Goal: Task Accomplishment & Management: Complete application form

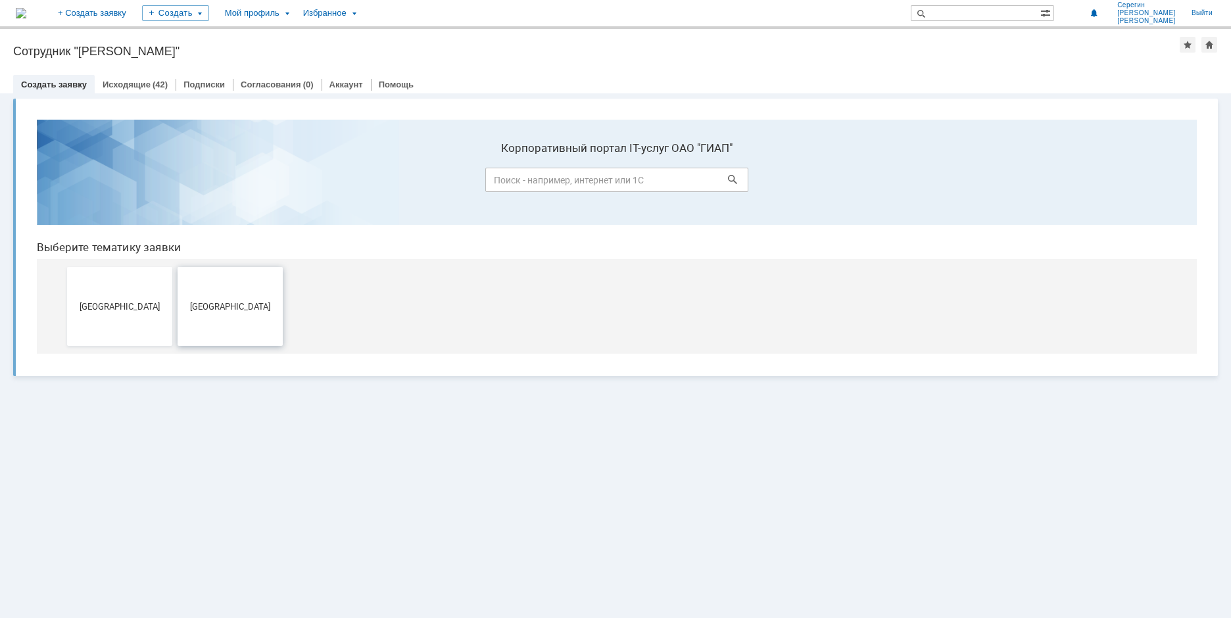
click at [214, 306] on span "[GEOGRAPHIC_DATA]" at bounding box center [229, 306] width 97 height 10
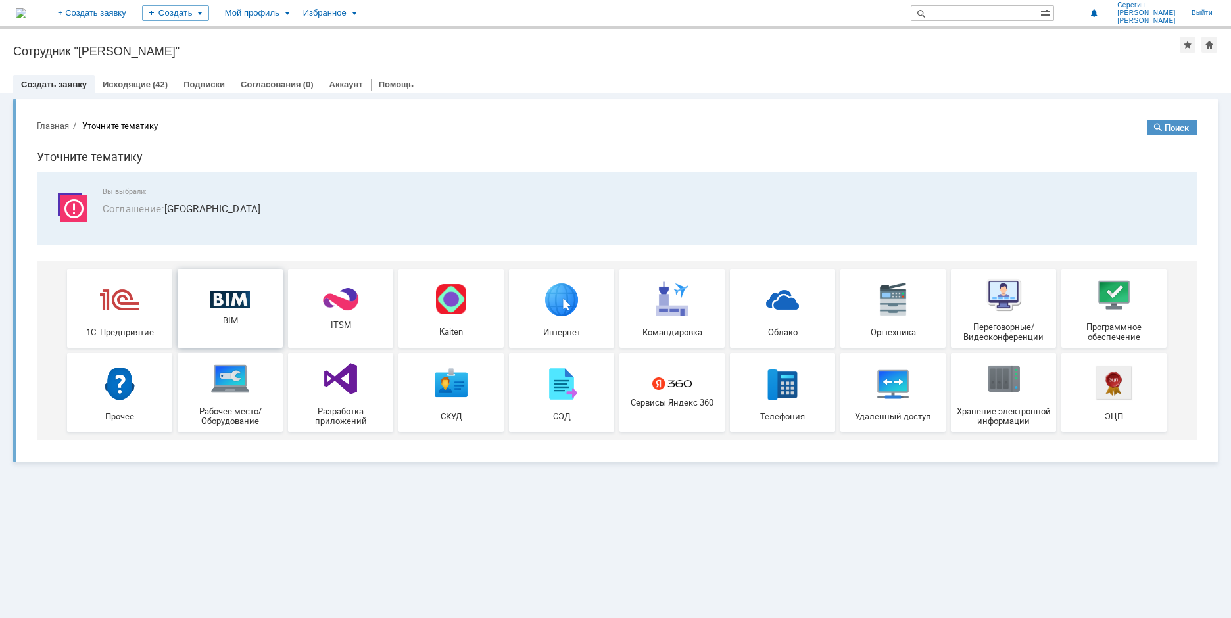
click at [227, 298] on img at bounding box center [229, 299] width 39 height 17
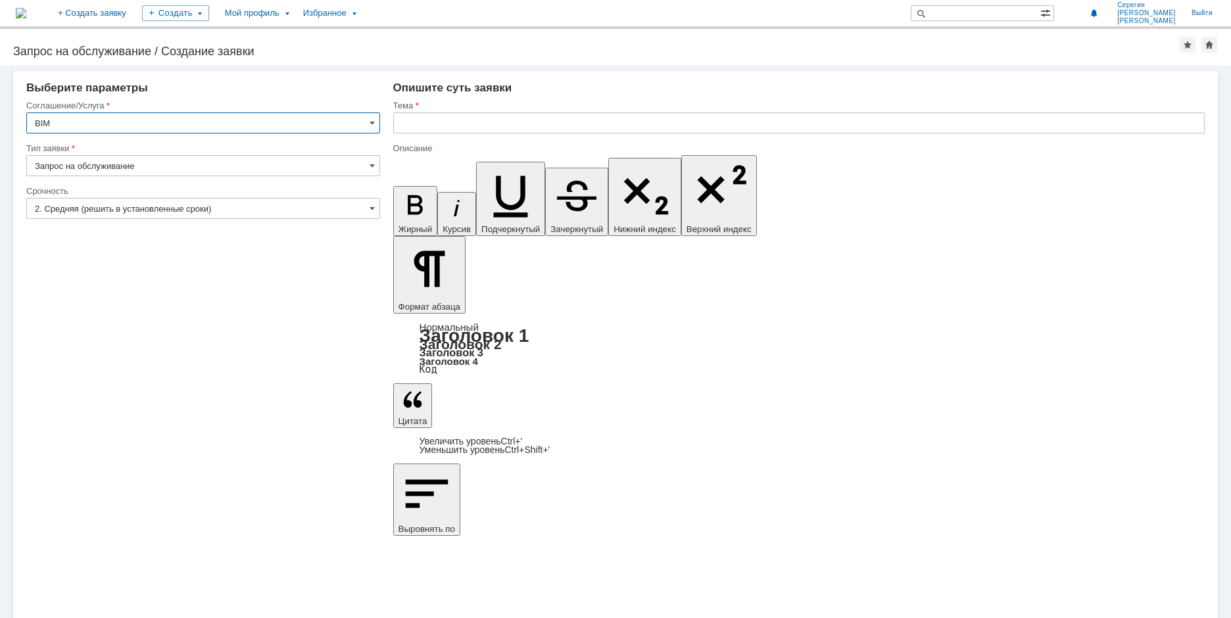
click at [419, 124] on input "text" at bounding box center [798, 122] width 811 height 21
type input "Узел крепления рукавов и рукава"
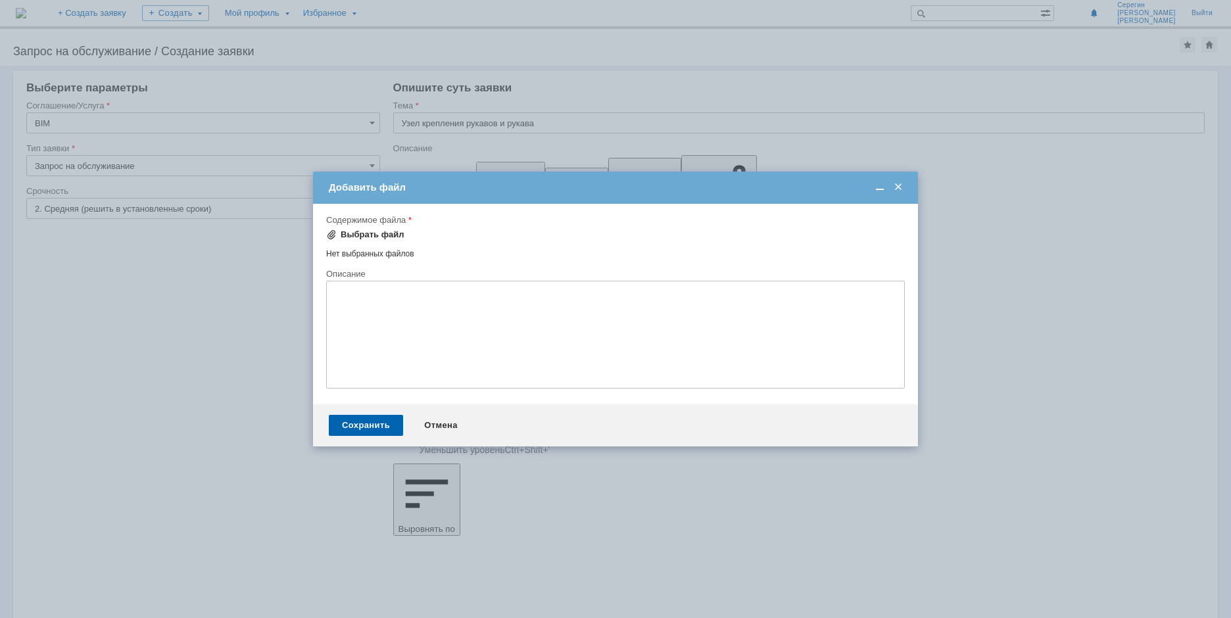
click at [331, 233] on span at bounding box center [331, 234] width 11 height 11
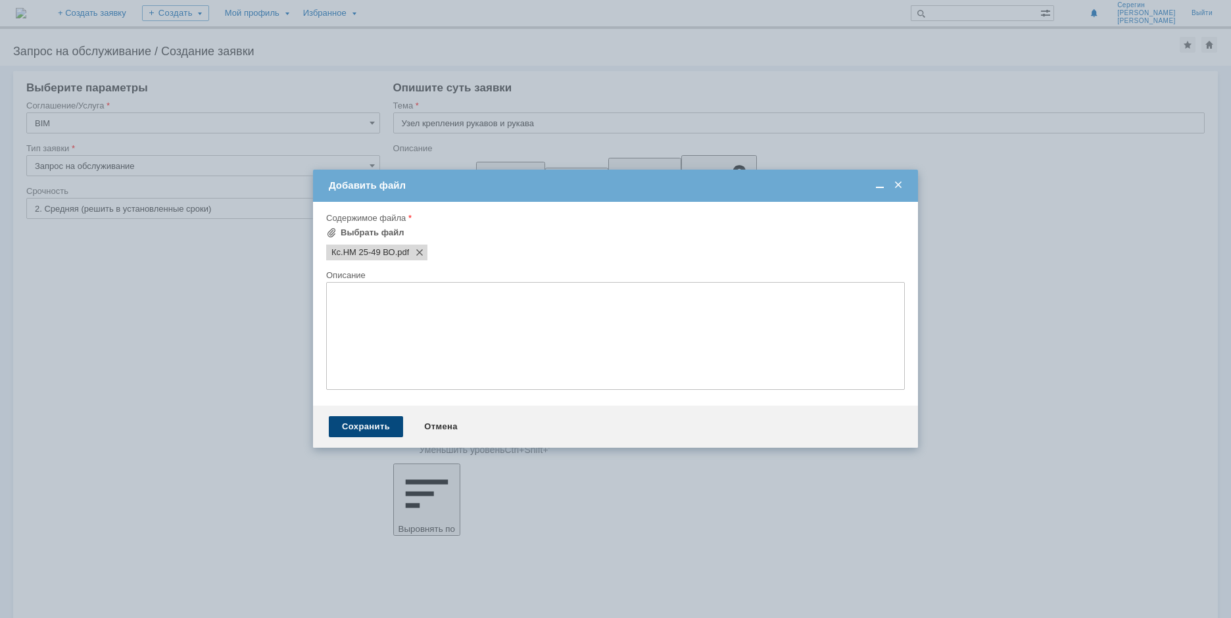
click at [371, 426] on div "Сохранить" at bounding box center [366, 426] width 74 height 21
